Goal: Ask a question

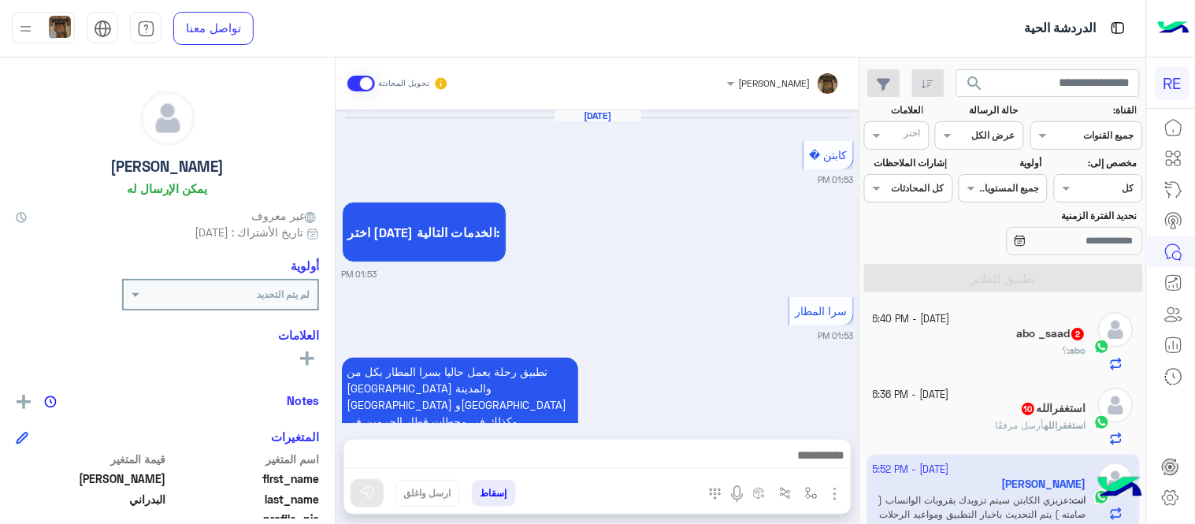
scroll to position [323, 0]
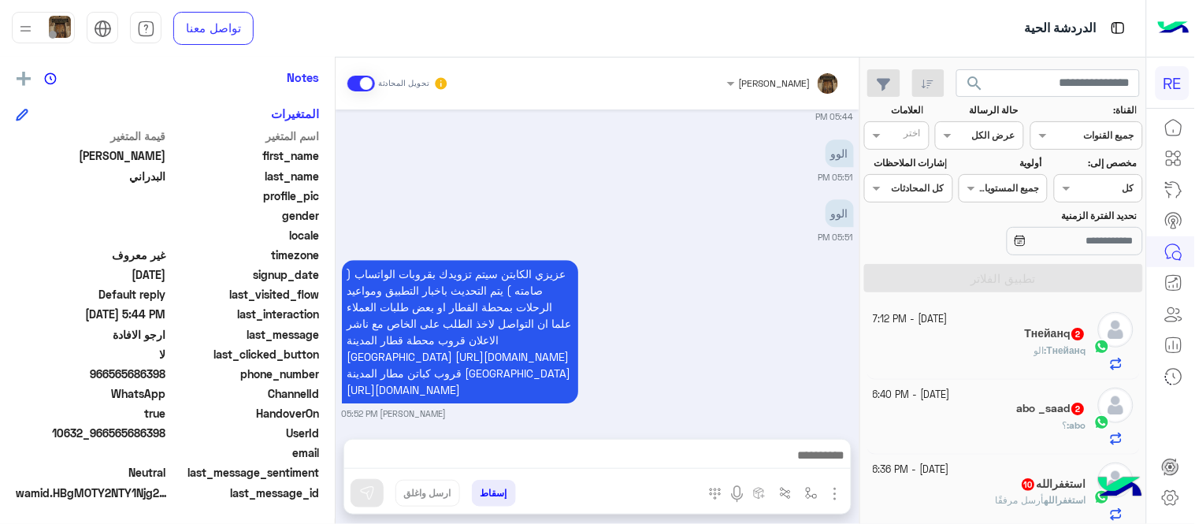
click at [952, 344] on div "Тнейанq : الو" at bounding box center [981, 358] width 214 height 28
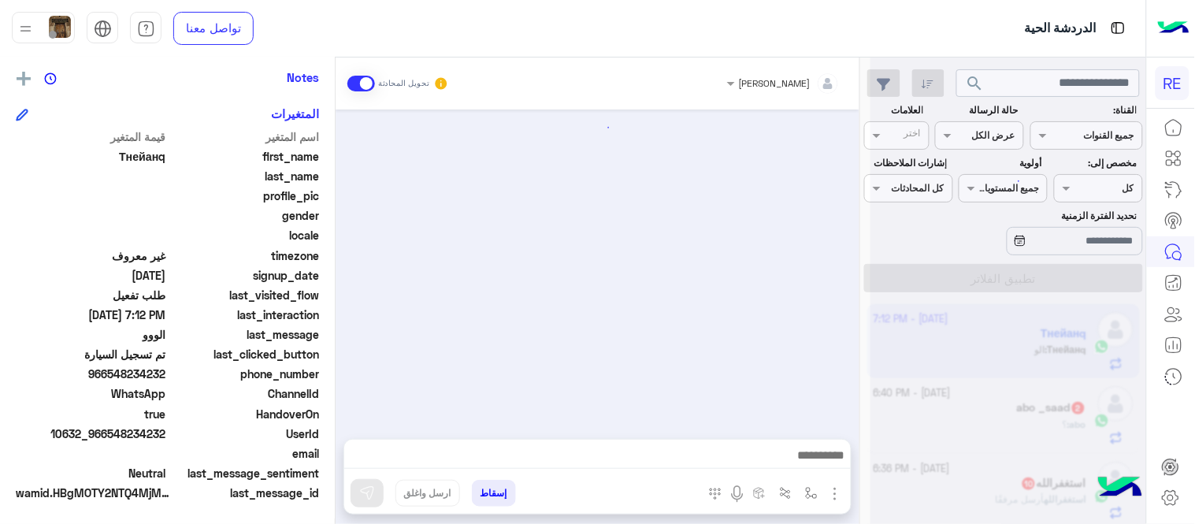
scroll to position [323, 0]
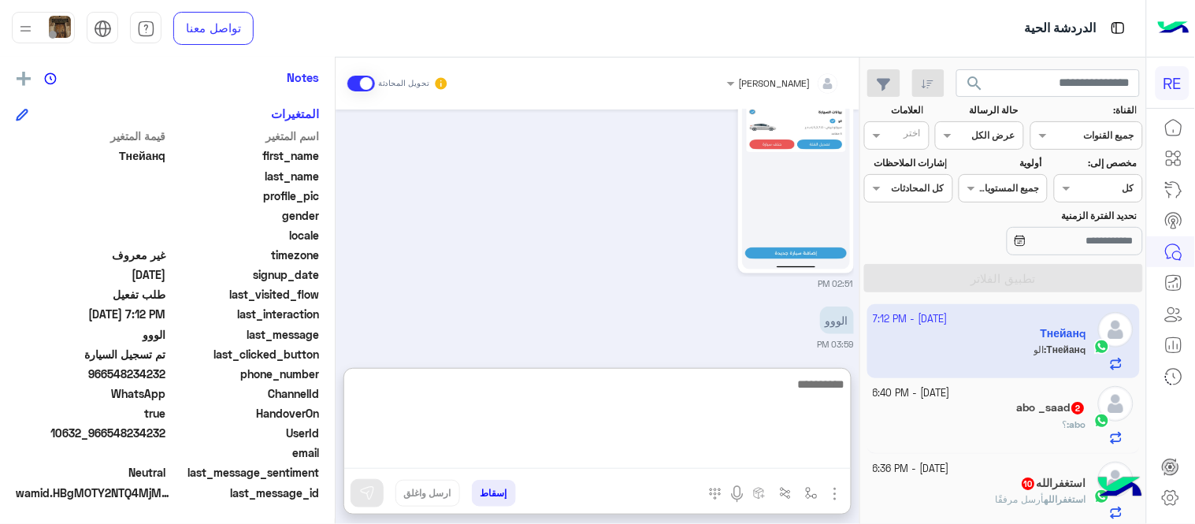
click at [615, 451] on textarea at bounding box center [597, 421] width 507 height 95
type textarea "*"
type textarea "**********"
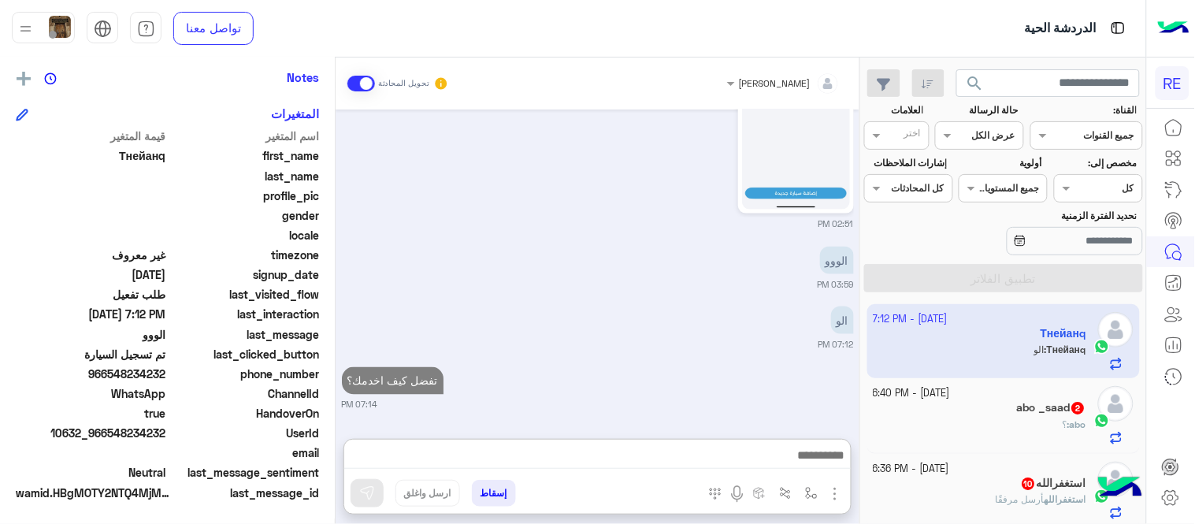
scroll to position [540, 0]
click at [985, 436] on div "abo : ؟" at bounding box center [981, 432] width 214 height 28
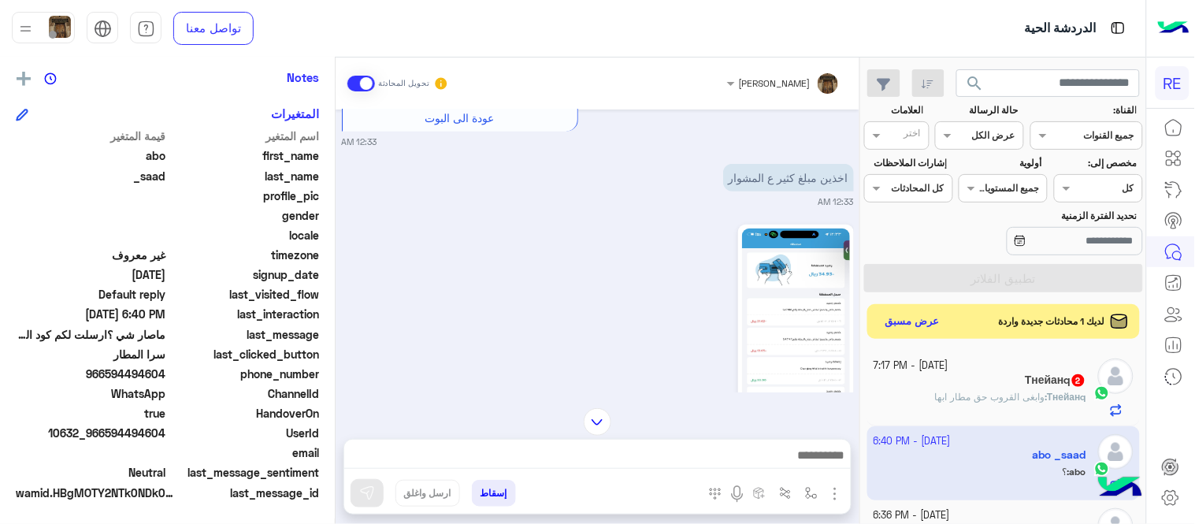
scroll to position [712, 0]
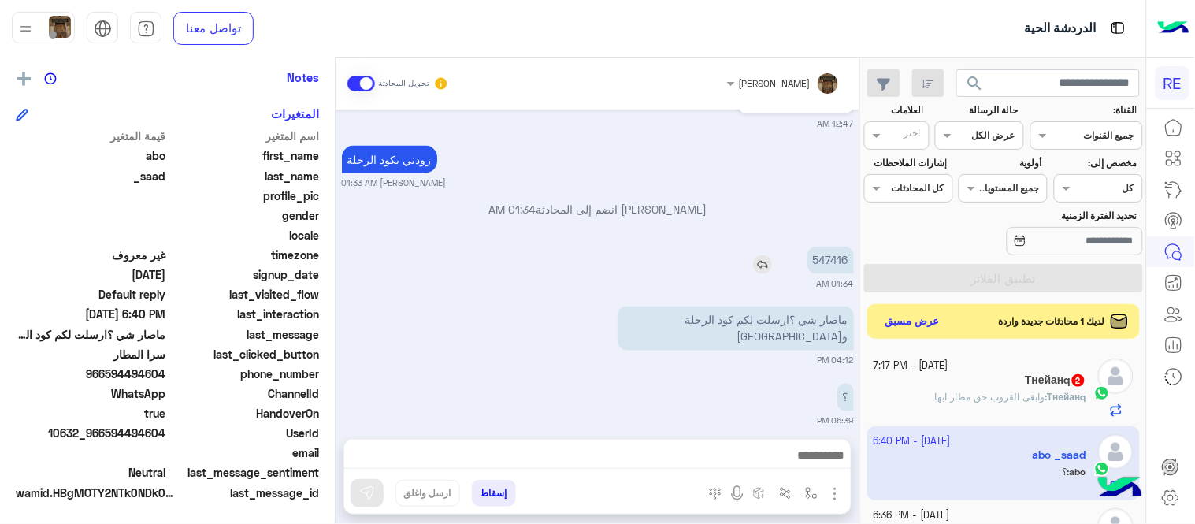
click at [839, 254] on p "547416" at bounding box center [831, 261] width 46 height 28
copy p "547416"
click at [475, 447] on div at bounding box center [597, 459] width 507 height 39
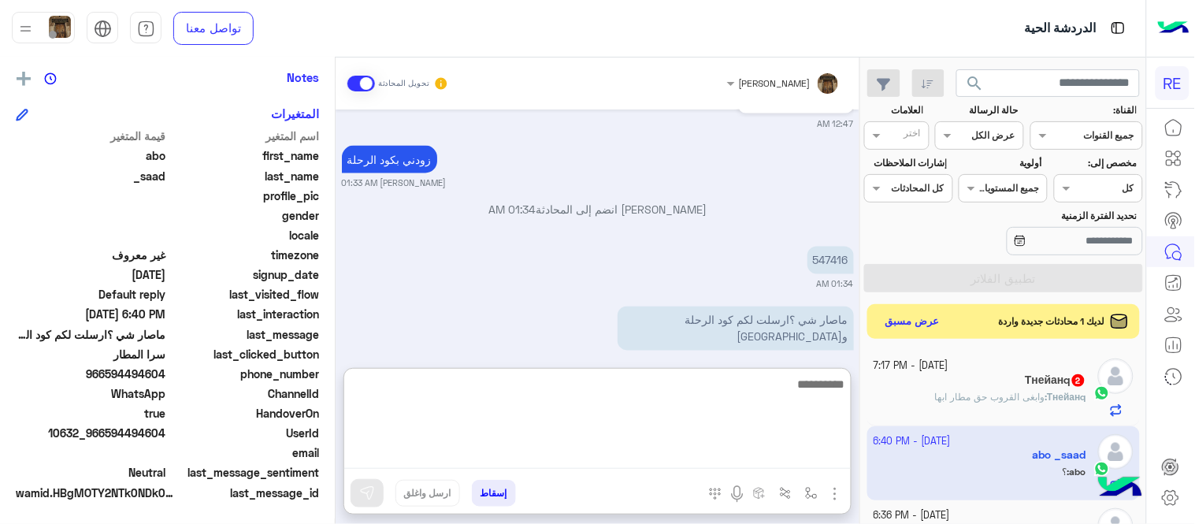
scroll to position [717, 0]
click at [475, 447] on textarea at bounding box center [597, 421] width 507 height 95
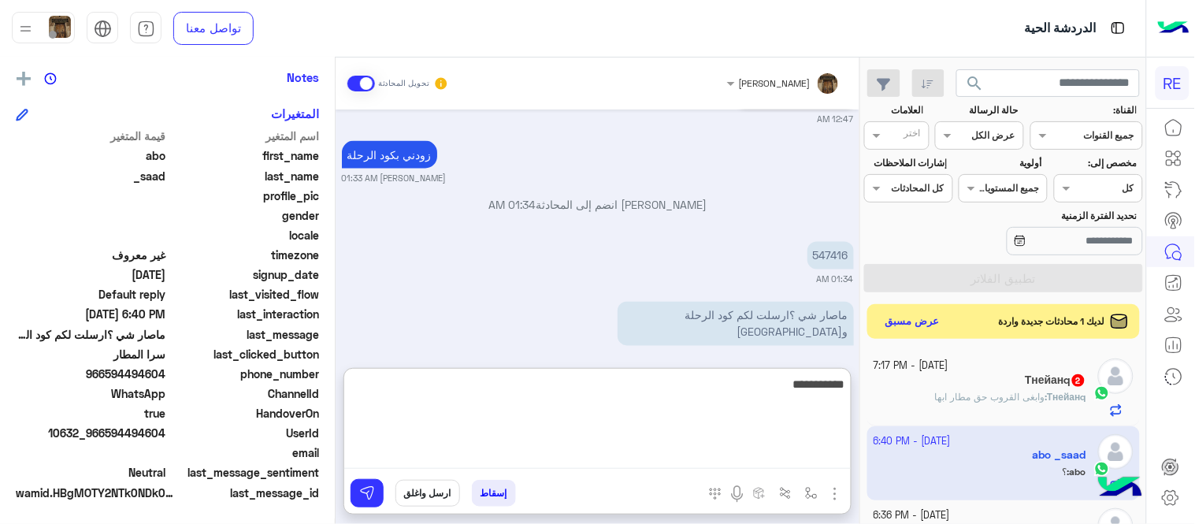
type textarea "**********"
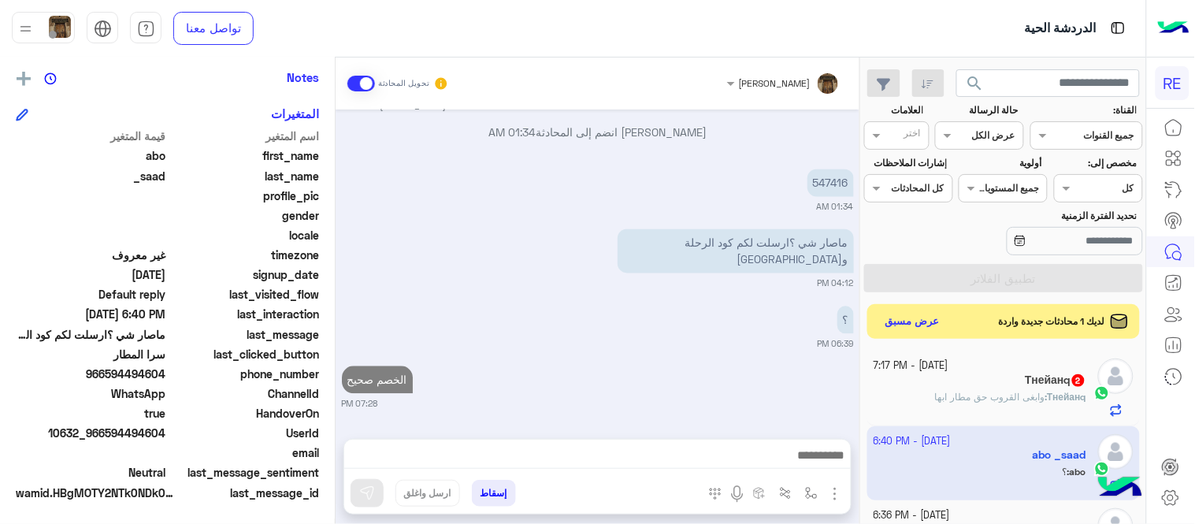
click at [694, 298] on div "[DATE] [PERSON_NAME] بتواصلك، نأمل منك توضيح استفسارك أكثر 04:07 AM [DATE] 12:3…" at bounding box center [598, 267] width 524 height 314
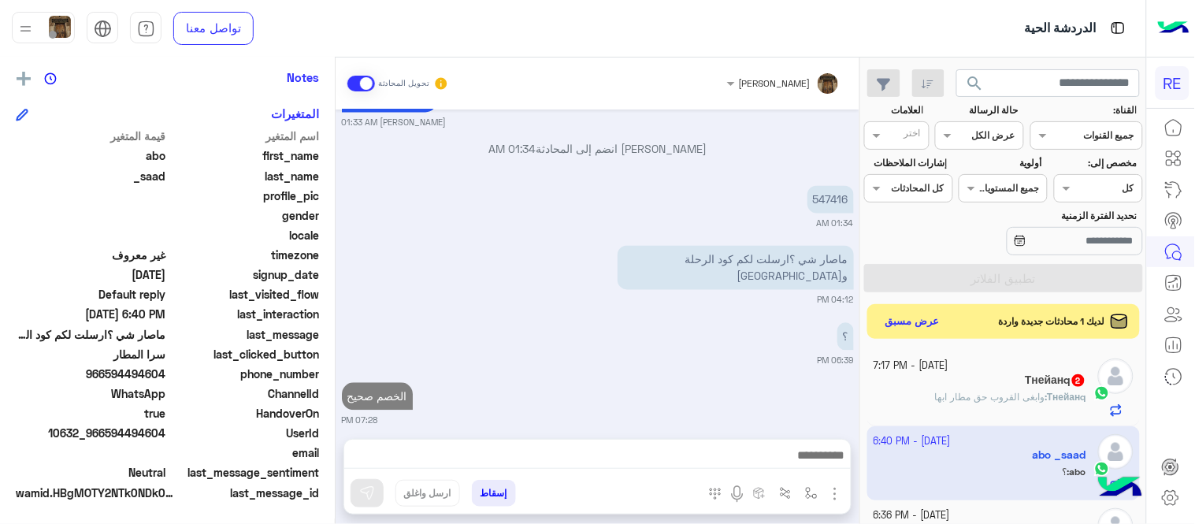
click at [963, 397] on span "وابغى القروب حق مطار ابها" at bounding box center [989, 397] width 110 height 12
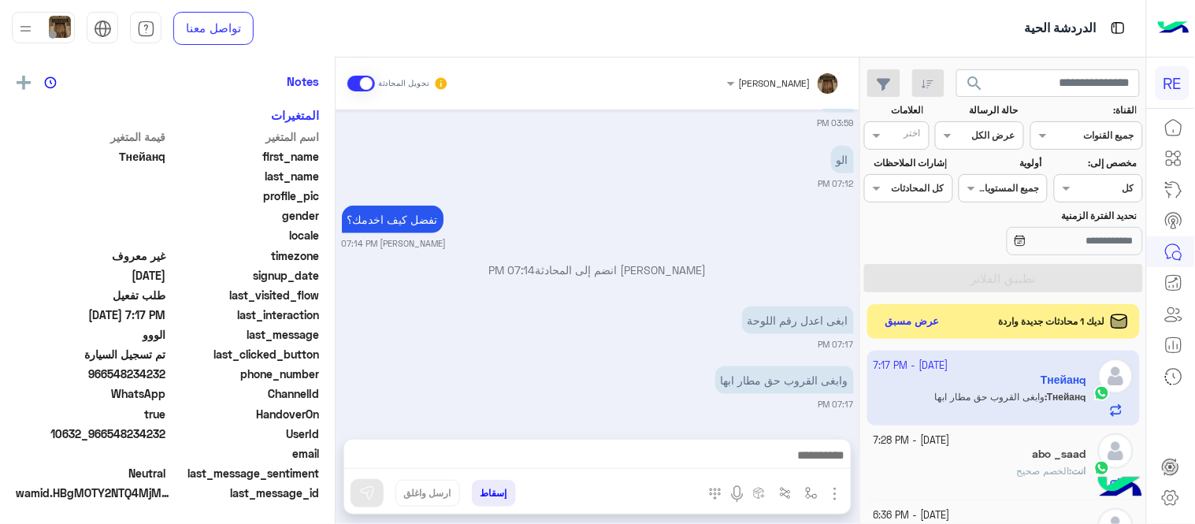
scroll to position [323, 0]
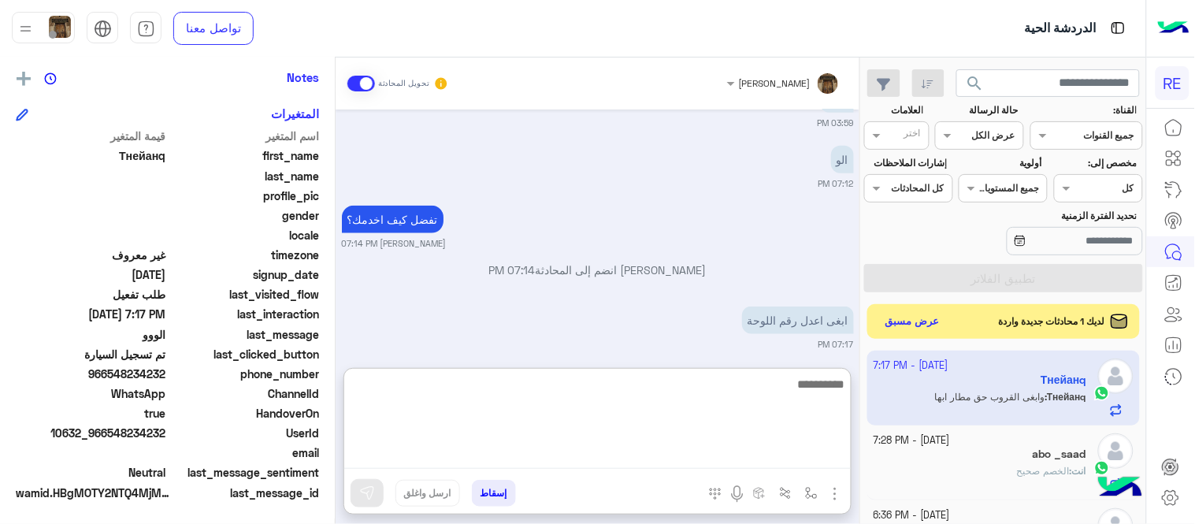
click at [764, 465] on textarea at bounding box center [597, 421] width 507 height 95
type textarea "**********"
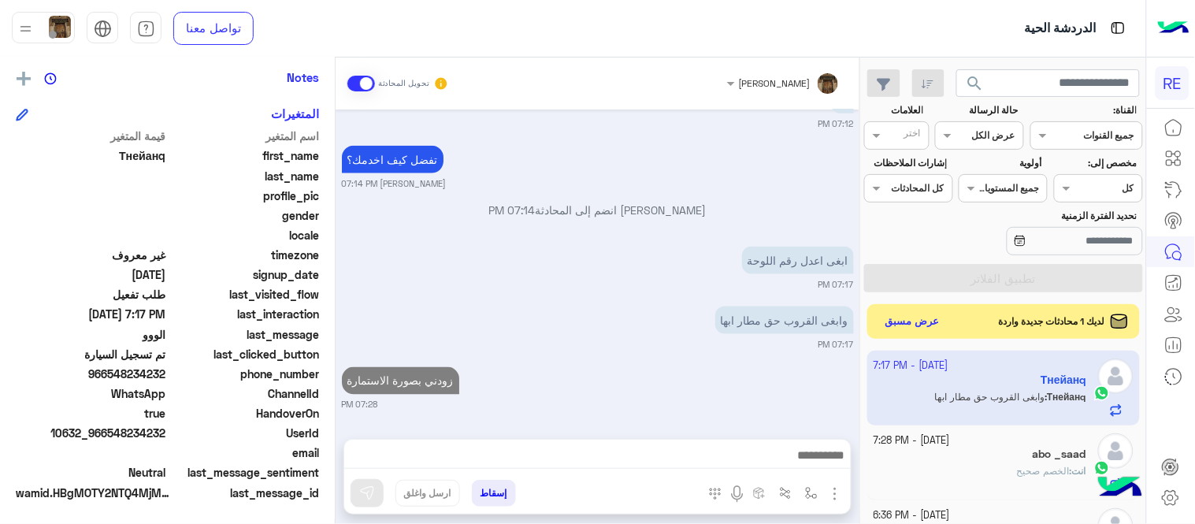
click at [747, 292] on div "[DATE] مافي مشكلة بيتم تعديلها لك ياغالي الى حين تعديل المشكلة Terhal Almodon 0…" at bounding box center [598, 267] width 524 height 314
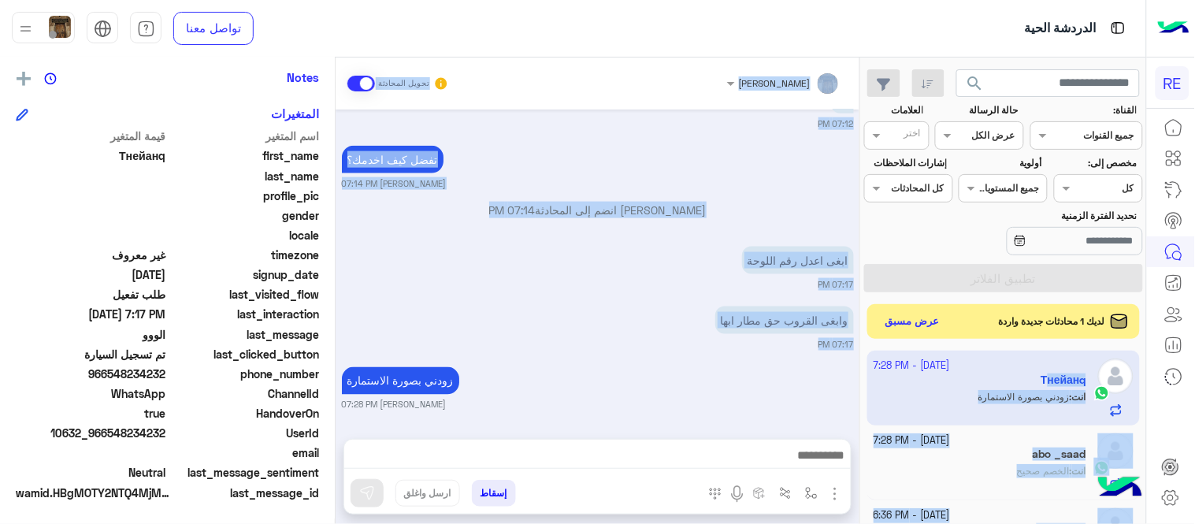
drag, startPoint x: 860, startPoint y: 356, endPoint x: 864, endPoint y: 376, distance: 20.1
click at [864, 376] on mat-drawer-container "search القناة: القناه جميع القنوات حالة الرسالة القناه عرض الكل العلامات اختر م…" at bounding box center [573, 294] width 1146 height 473
click at [816, 372] on div "زودني بصورة الاستمارة [PERSON_NAME] 07:28 PM" at bounding box center [598, 387] width 512 height 48
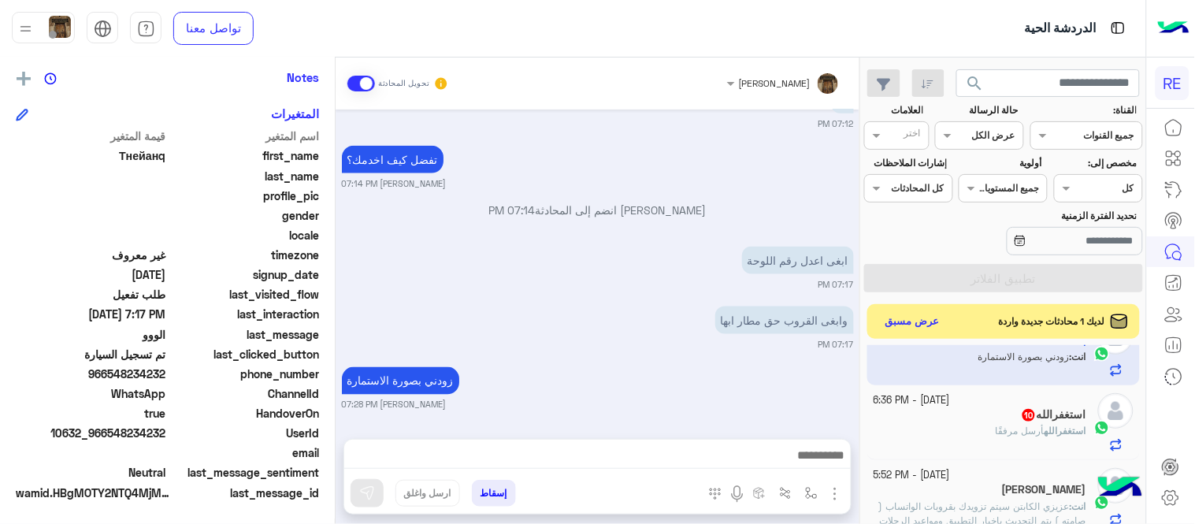
scroll to position [0, 0]
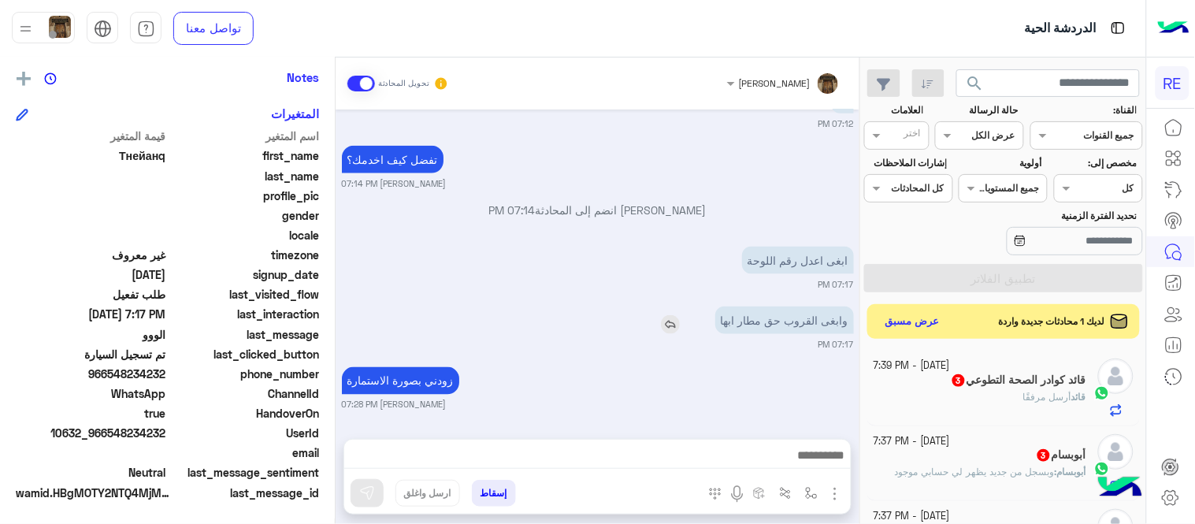
click at [639, 328] on div "وابغى القروب حق مطار ابها" at bounding box center [740, 320] width 228 height 28
click at [914, 318] on button "عرض مسبق" at bounding box center [912, 320] width 66 height 21
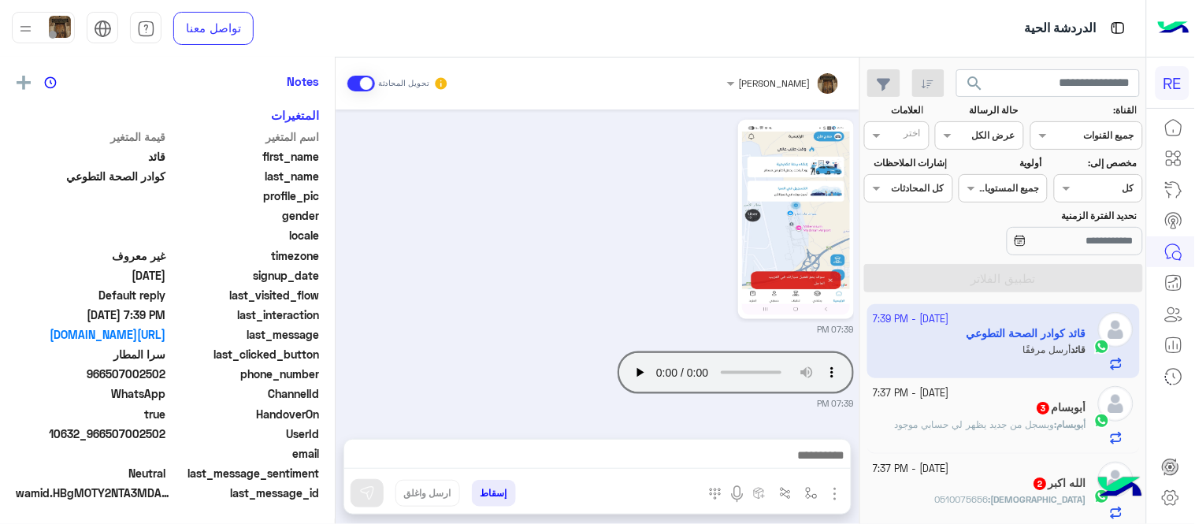
scroll to position [323, 0]
click at [797, 249] on img at bounding box center [796, 219] width 108 height 191
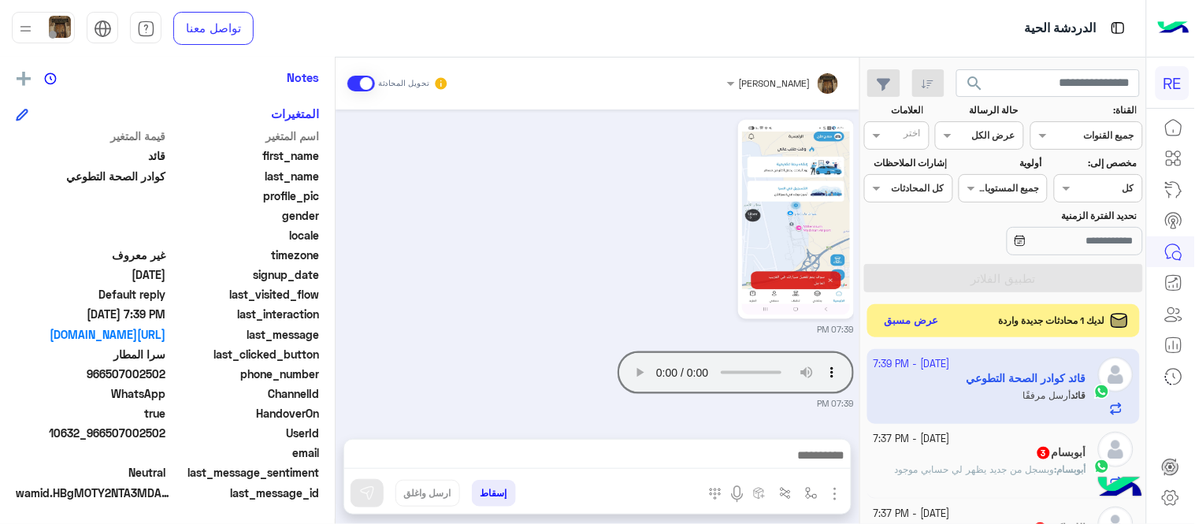
click at [917, 328] on button "عرض مسبق" at bounding box center [912, 320] width 66 height 21
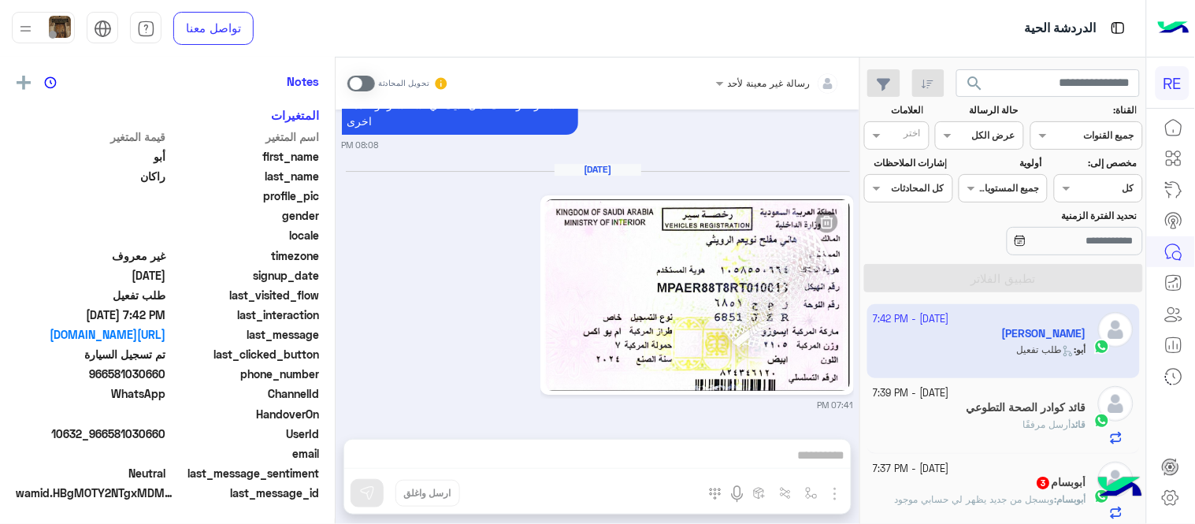
scroll to position [323, 0]
click at [814, 313] on img at bounding box center [696, 294] width 305 height 191
